Goal: Ask a question: Seek information or help from site administrators or community

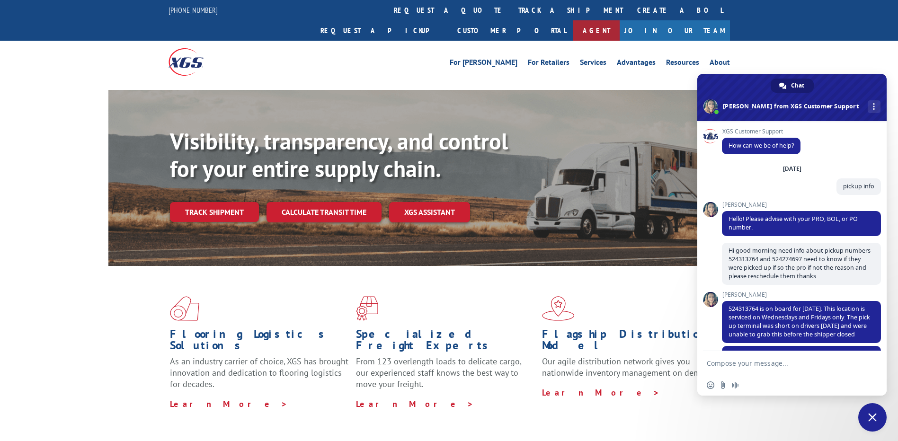
scroll to position [129, 0]
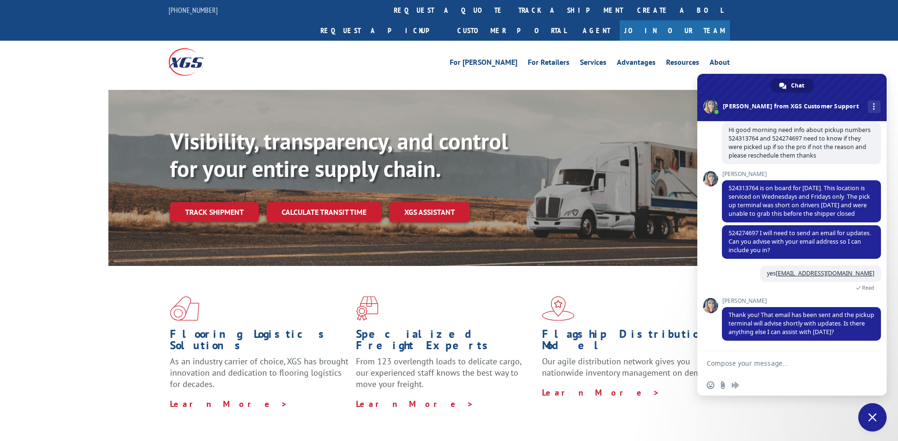
click at [840, 171] on span "[PERSON_NAME]" at bounding box center [801, 174] width 159 height 7
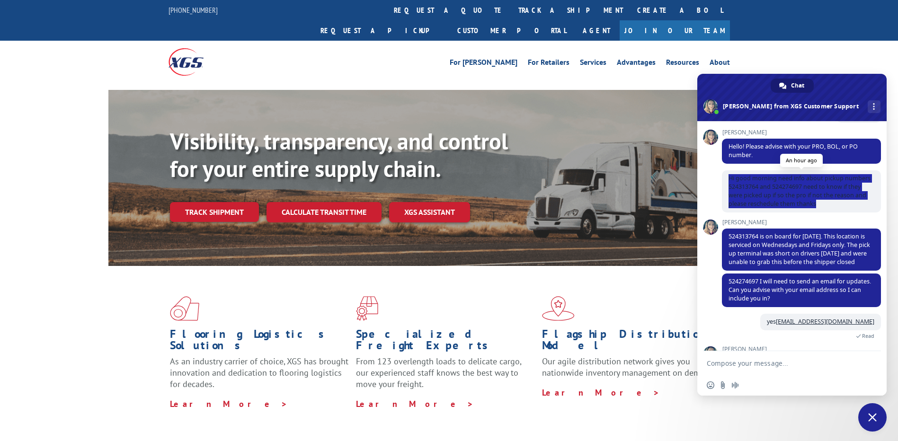
drag, startPoint x: 727, startPoint y: 177, endPoint x: 862, endPoint y: 203, distance: 136.9
click at [862, 203] on span "Hi good morning need info about pickup numbers 524313764 and 524274697 need to …" at bounding box center [801, 191] width 159 height 42
copy span "Hi good morning need info about pickup numbers 524313764 and 524274697 need to …"
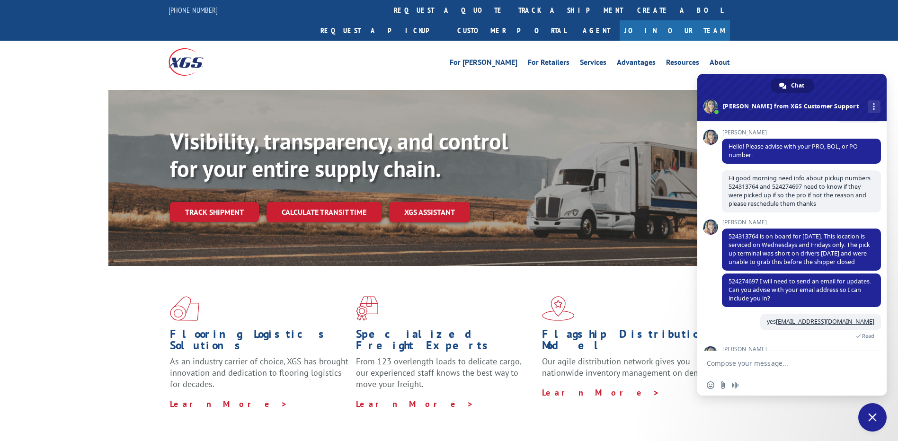
click at [746, 365] on textarea "Compose your message..." at bounding box center [781, 363] width 151 height 24
type textarea "hi"
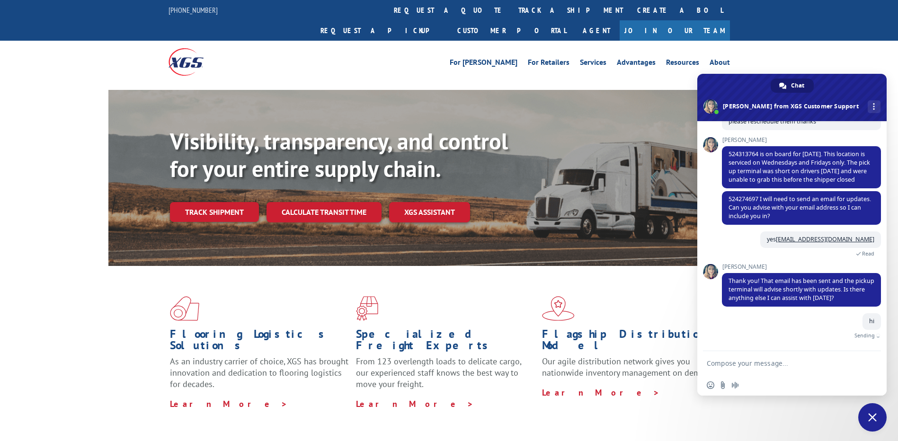
scroll to position [152, 0]
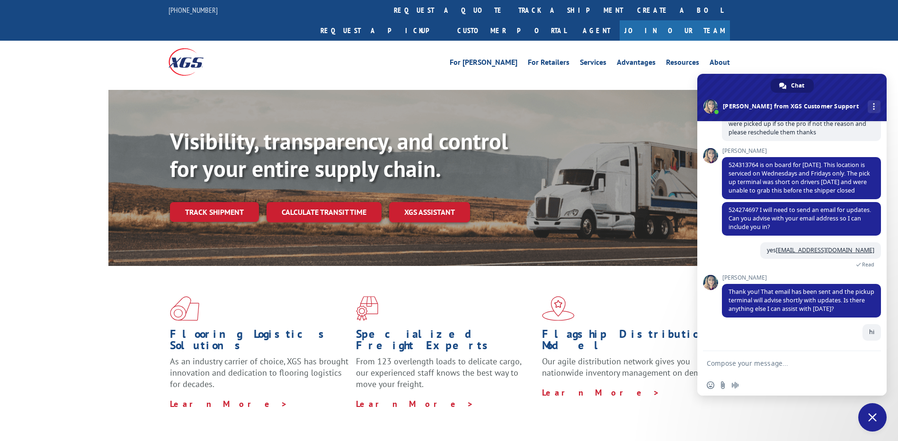
click at [868, 418] on span "Close chat" at bounding box center [872, 417] width 9 height 9
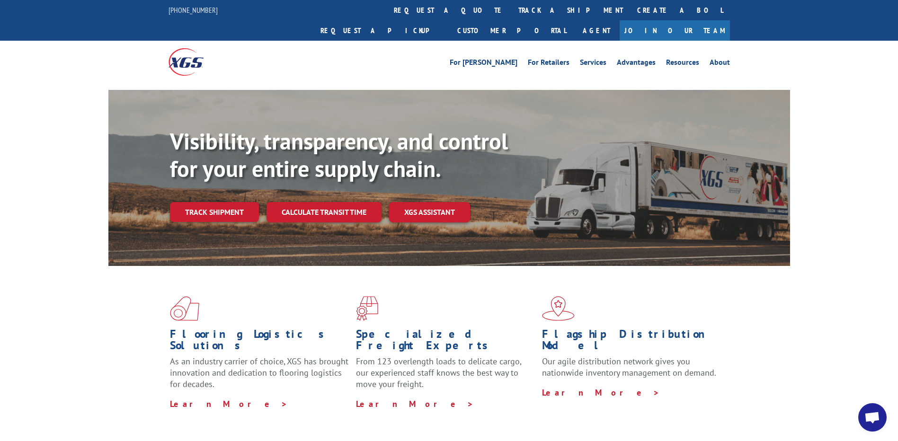
click at [871, 425] on span "Open chat" at bounding box center [872, 417] width 28 height 28
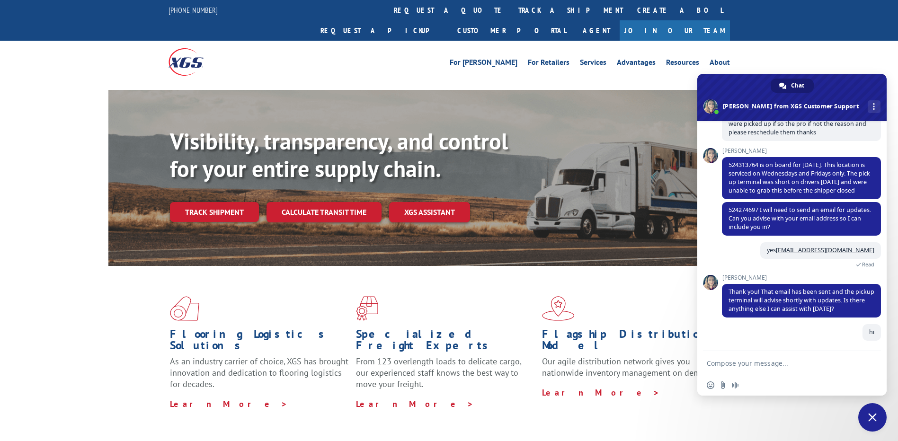
click at [783, 365] on textarea "Compose your message..." at bounding box center [781, 363] width 151 height 24
click at [867, 106] on link "More channels" at bounding box center [873, 106] width 13 height 13
click at [833, 95] on span at bounding box center [791, 97] width 189 height 47
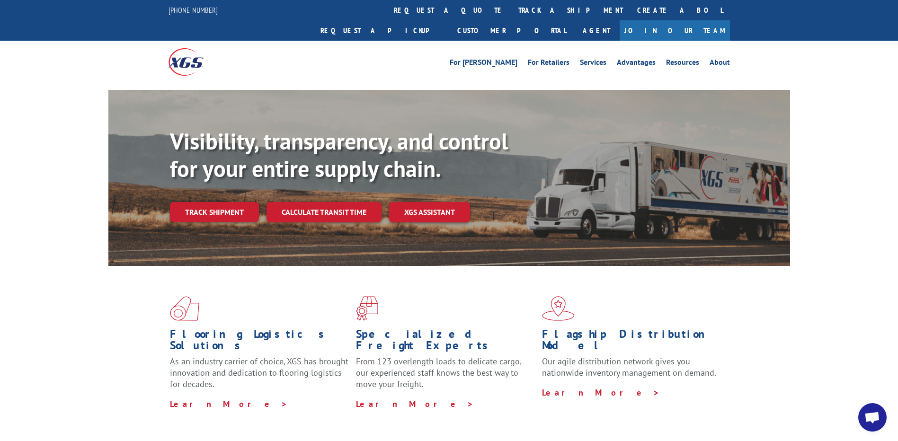
click at [864, 415] on span "Open chat" at bounding box center [872, 417] width 28 height 28
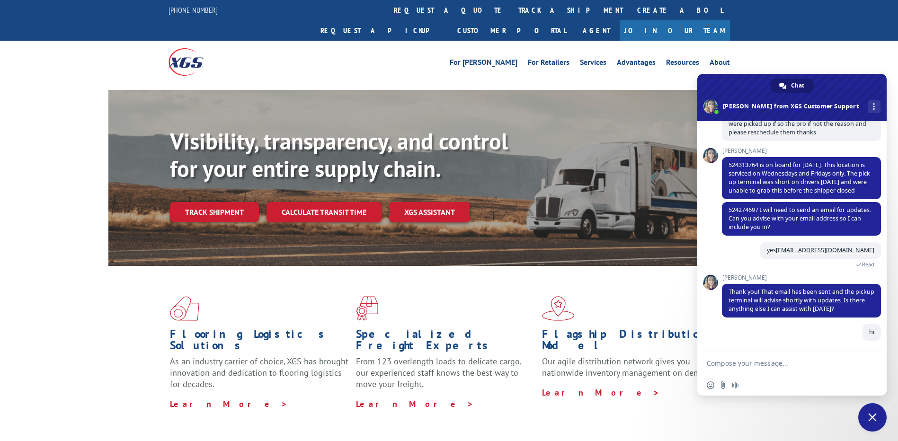
click at [773, 364] on textarea "Compose your message..." at bounding box center [781, 363] width 151 height 24
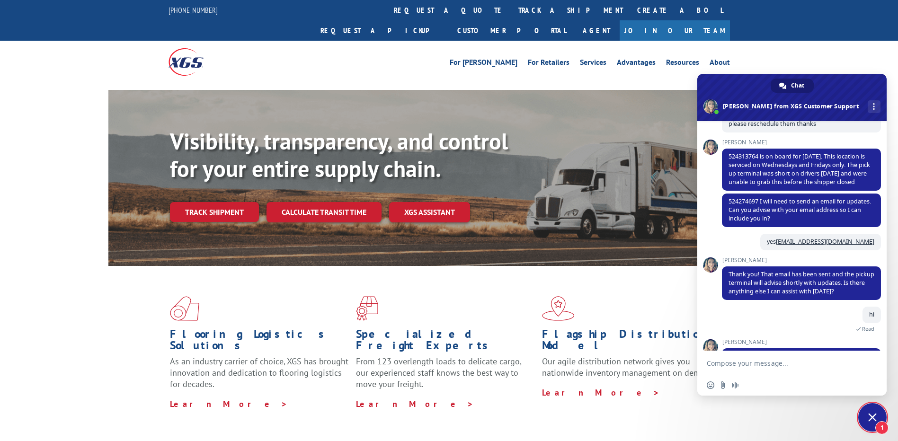
scroll to position [194, 0]
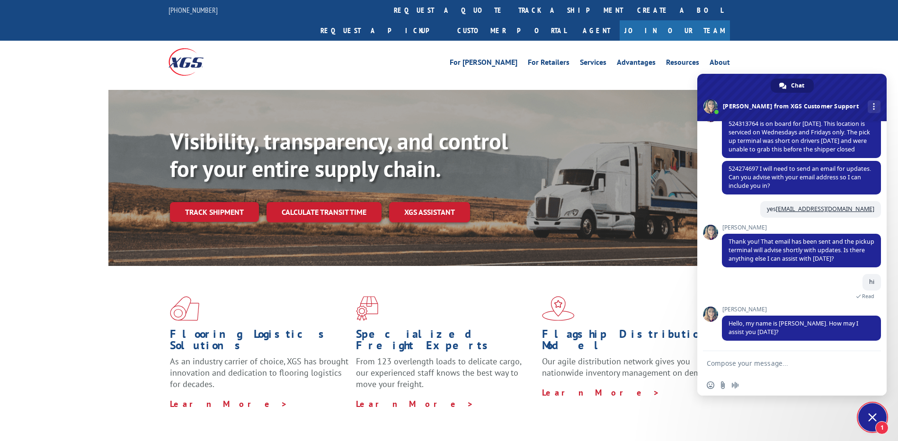
click at [732, 363] on textarea "Compose your message..." at bounding box center [781, 363] width 151 height 24
paste textarea "Hi good morning need info about pickup numbers 524560770, 524475522 and 5244483…"
type textarea "Hi good morning need info about pickup numbers 524560770, 524475522 and 5244483…"
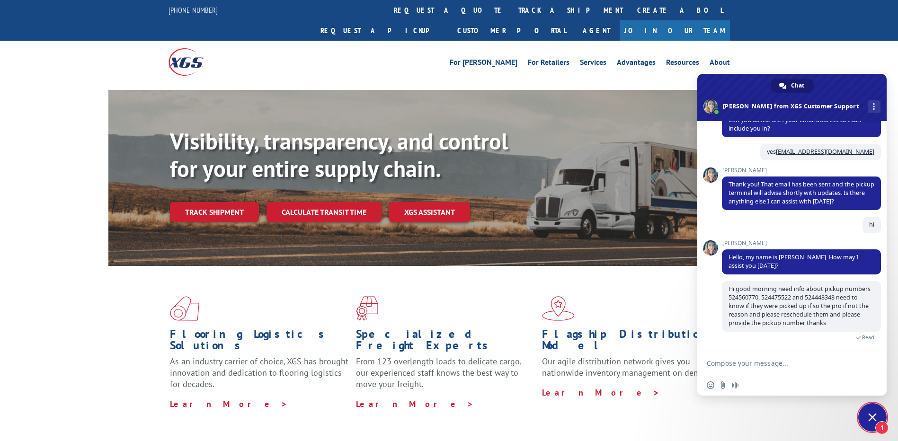
scroll to position [292, 0]
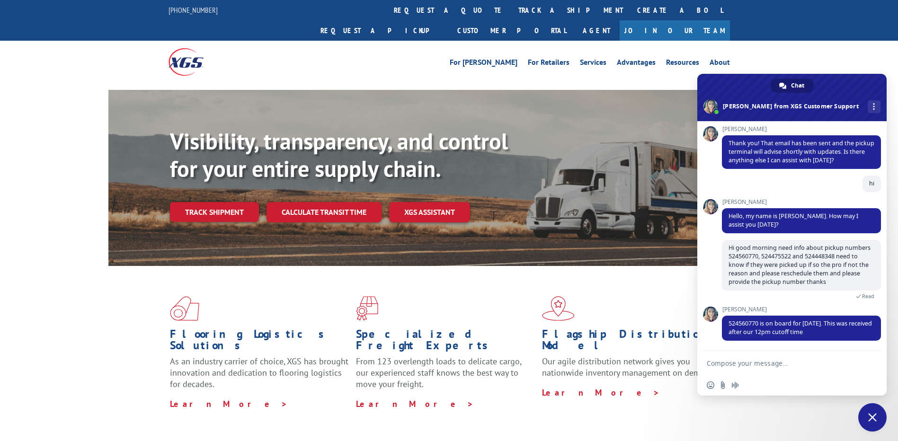
click at [822, 375] on div "Insert an emoji Send a file Audio message" at bounding box center [791, 385] width 189 height 21
click at [792, 363] on textarea "Compose your message..." at bounding box center [781, 363] width 151 height 24
type textarea "ok"
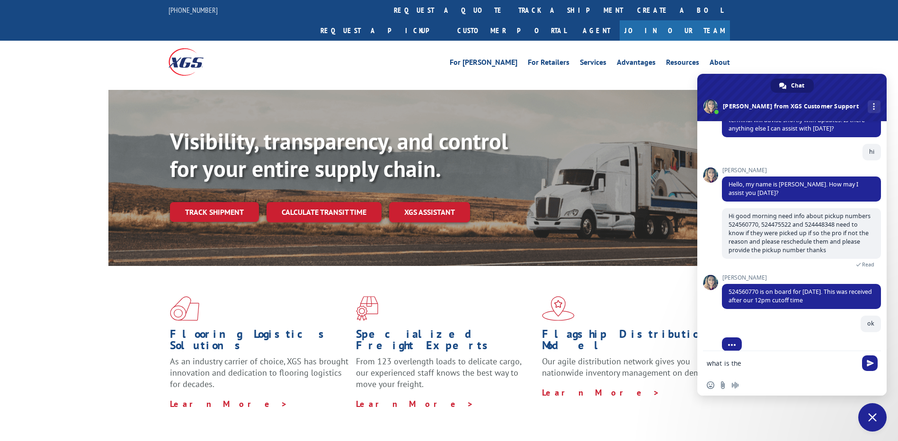
scroll to position [334, 0]
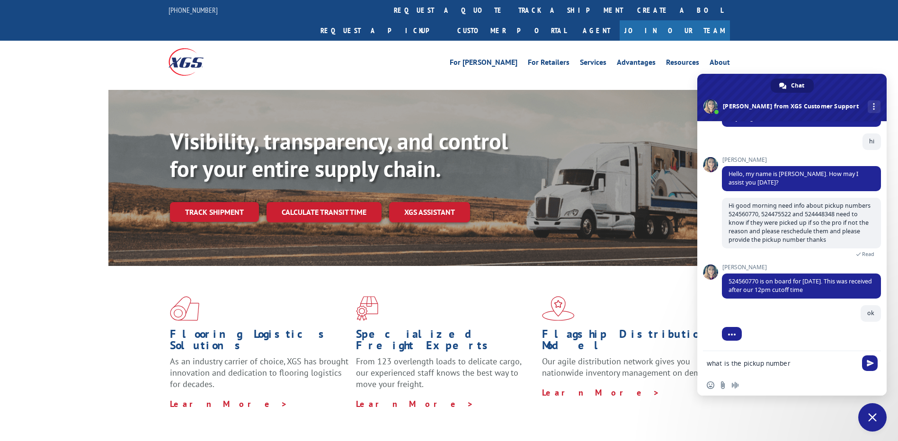
type textarea "what is the pickup number?"
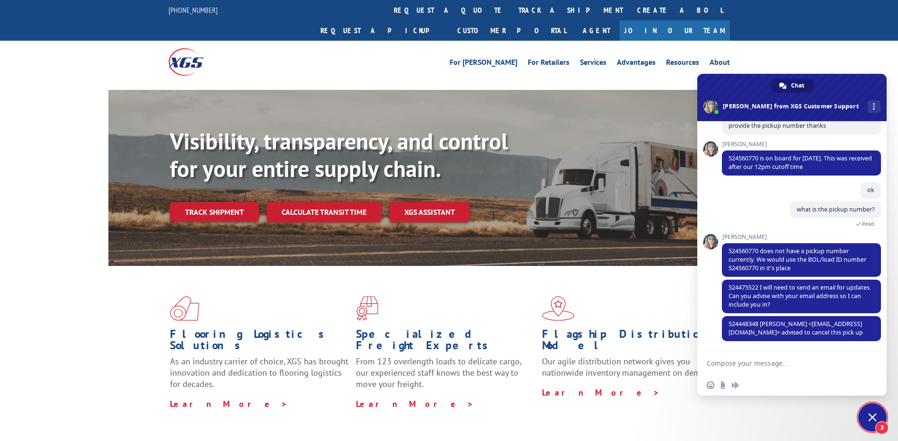
scroll to position [457, 0]
click at [830, 220] on div "what is the pickup number? A minute ago Read" at bounding box center [801, 217] width 159 height 32
click at [731, 369] on textarea "Compose your message..." at bounding box center [781, 363] width 151 height 24
type textarea "ok thanks"
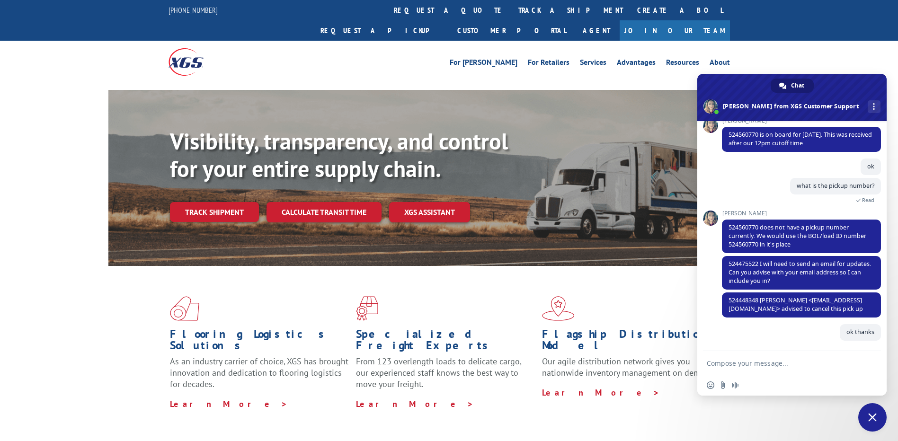
scroll to position [480, 0]
